Goal: Task Accomplishment & Management: Complete application form

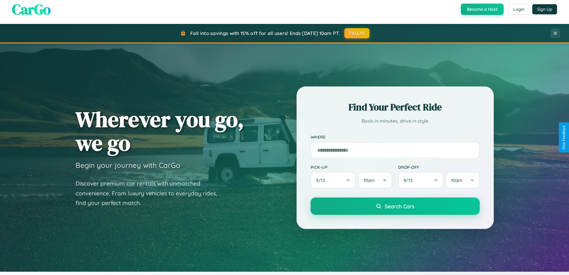
scroll to position [1150, 0]
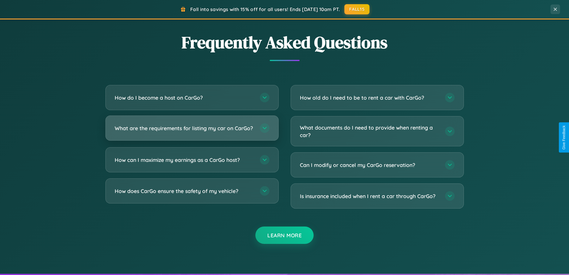
click at [192, 131] on h3 "What are the requirements for listing my car on CarGo?" at bounding box center [184, 127] width 139 height 7
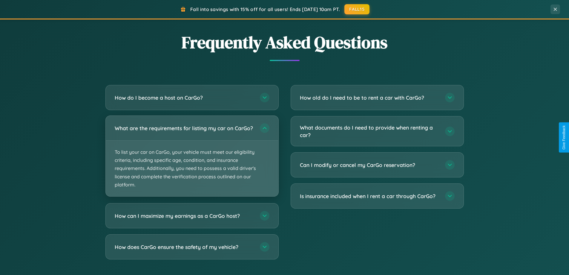
click at [192, 158] on p "To list your car on CarGo, your vehicle must meet our eligibility criteria, inc…" at bounding box center [192, 168] width 173 height 56
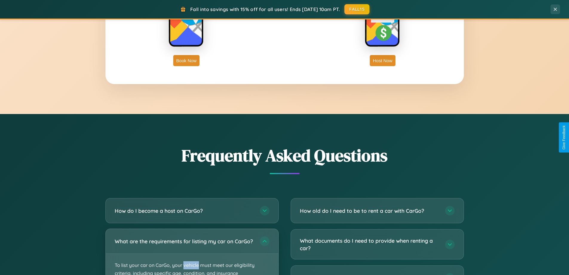
scroll to position [960, 0]
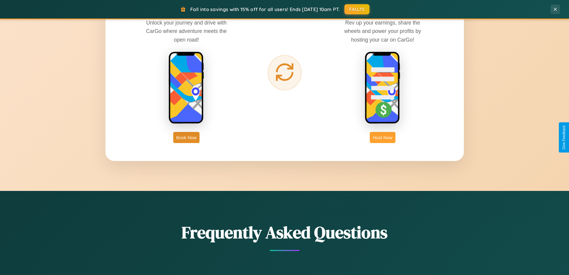
click at [383, 137] on button "Host Now" at bounding box center [382, 137] width 25 height 11
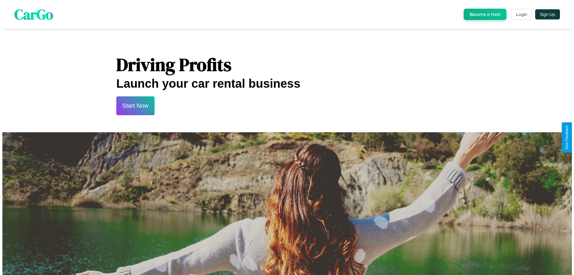
scroll to position [623, 0]
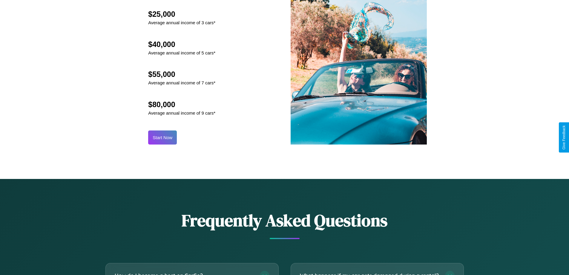
click at [163, 137] on button "Start Now" at bounding box center [162, 137] width 29 height 14
